Goal: Task Accomplishment & Management: Complete application form

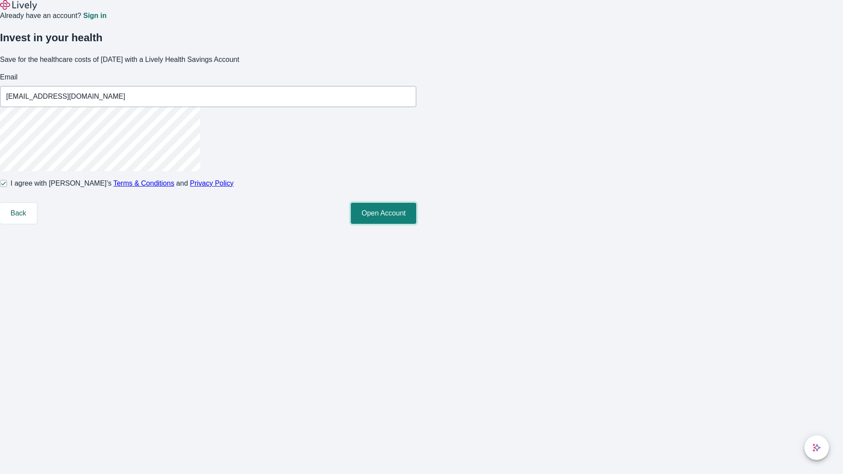
click at [416, 224] on button "Open Account" at bounding box center [383, 213] width 65 height 21
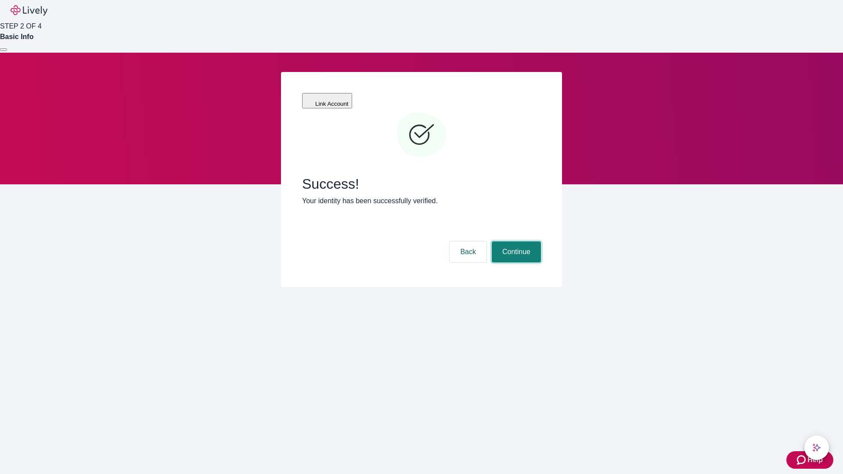
click at [515, 242] on button "Continue" at bounding box center [516, 252] width 49 height 21
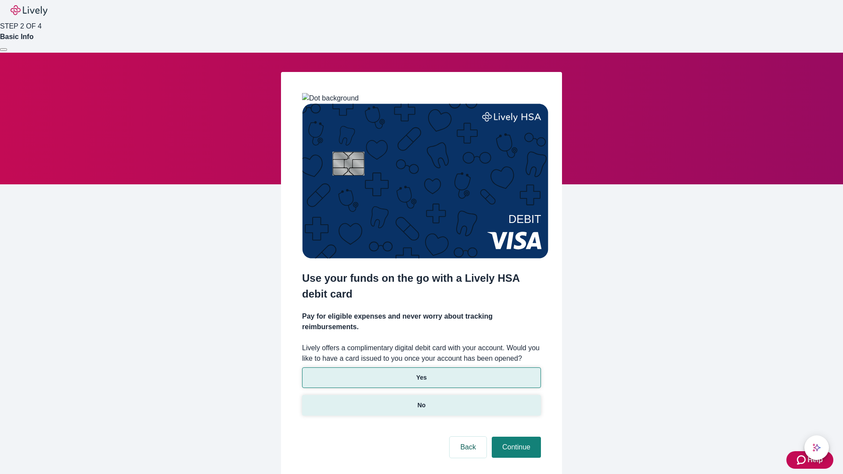
click at [421, 401] on p "No" at bounding box center [422, 405] width 8 height 9
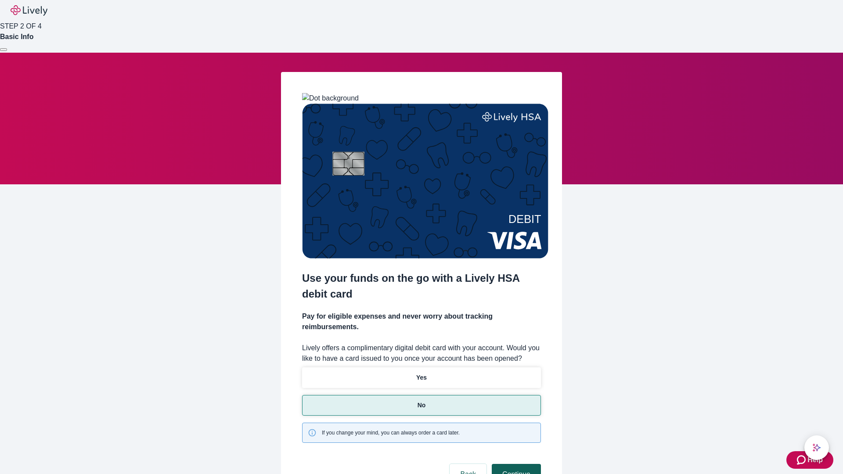
click at [515, 464] on button "Continue" at bounding box center [516, 474] width 49 height 21
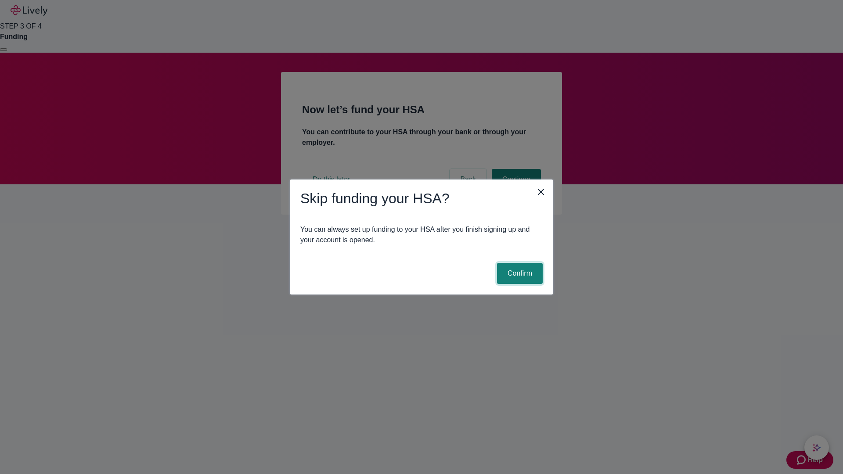
click at [519, 274] on button "Confirm" at bounding box center [520, 273] width 46 height 21
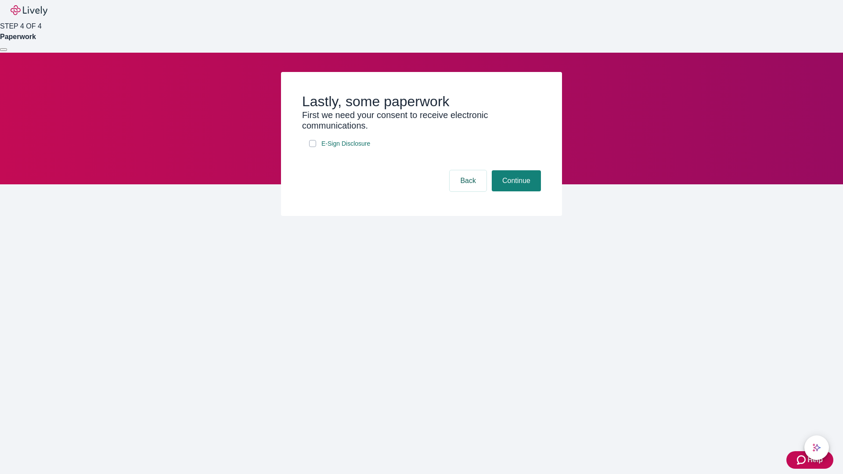
click at [313, 147] on input "E-Sign Disclosure" at bounding box center [312, 143] width 7 height 7
checkbox input "true"
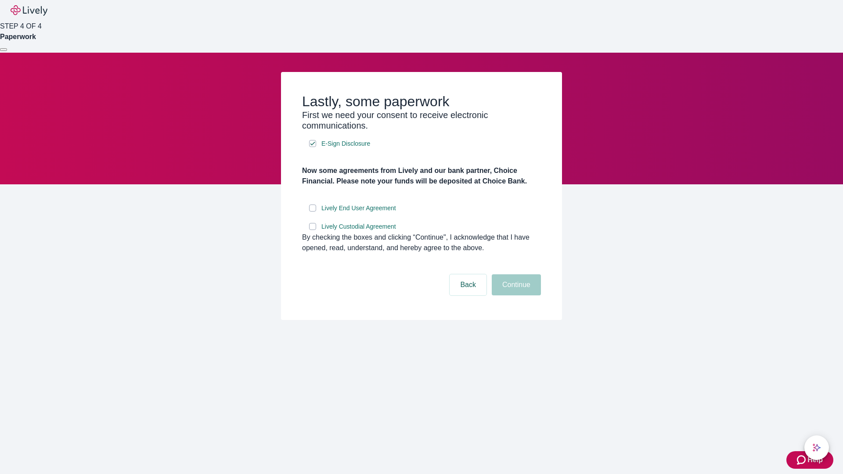
click at [313, 212] on input "Lively End User Agreement" at bounding box center [312, 208] width 7 height 7
checkbox input "true"
click at [313, 230] on input "Lively Custodial Agreement" at bounding box center [312, 226] width 7 height 7
checkbox input "true"
click at [515, 296] on button "Continue" at bounding box center [516, 285] width 49 height 21
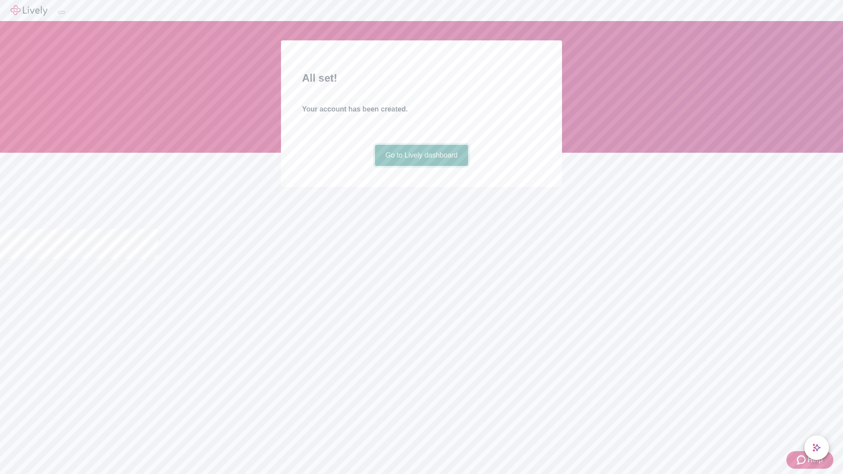
click at [421, 166] on link "Go to Lively dashboard" at bounding box center [422, 155] width 94 height 21
